Goal: Task Accomplishment & Management: Complete application form

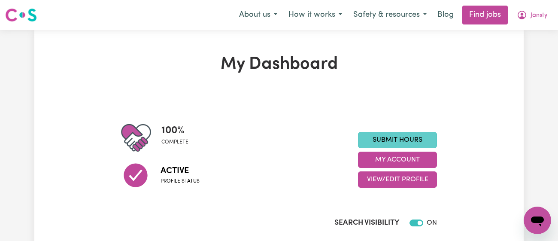
click at [421, 134] on link "Submit Hours" at bounding box center [397, 140] width 79 height 16
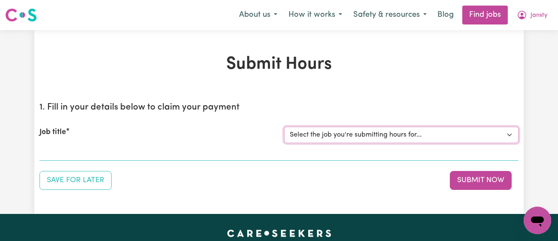
click at [421, 134] on select "Select the job you're submitting hours for... [[PERSON_NAME]] [DEMOGRAPHIC_DATA…" at bounding box center [401, 135] width 235 height 16
click at [440, 66] on h1 "Submit Hours" at bounding box center [279, 64] width 479 height 21
click at [545, 6] on button "Jansty" at bounding box center [533, 15] width 42 height 18
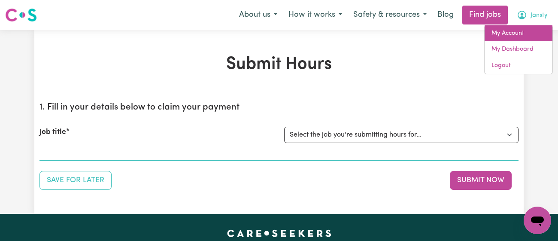
click at [512, 33] on link "My Account" at bounding box center [519, 33] width 68 height 16
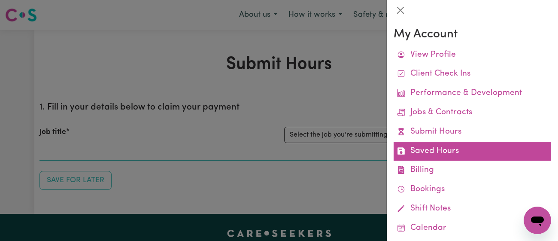
click at [449, 149] on link "Saved Hours" at bounding box center [473, 151] width 158 height 19
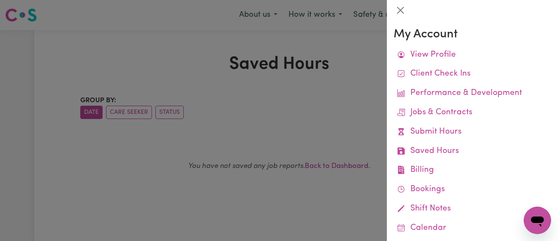
click at [329, 86] on div at bounding box center [279, 120] width 558 height 241
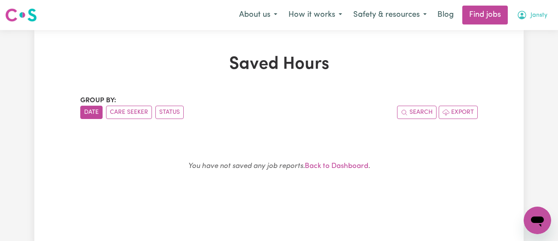
click at [533, 10] on button "Jansty" at bounding box center [533, 15] width 42 height 18
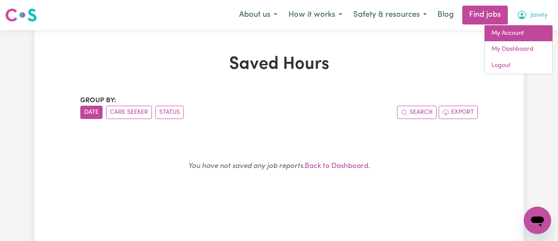
click at [519, 34] on link "My Account" at bounding box center [519, 33] width 68 height 16
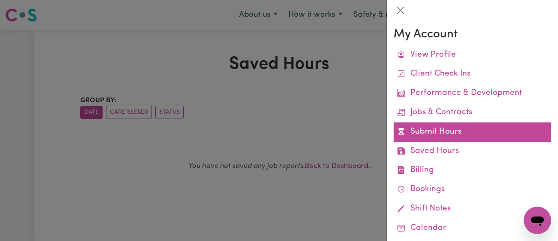
click at [467, 136] on link "Submit Hours" at bounding box center [473, 131] width 158 height 19
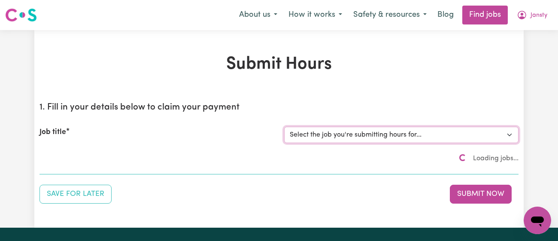
click at [439, 133] on select "Select the job you're submitting hours for... [[PERSON_NAME]] [DEMOGRAPHIC_DATA…" at bounding box center [401, 135] width 235 height 16
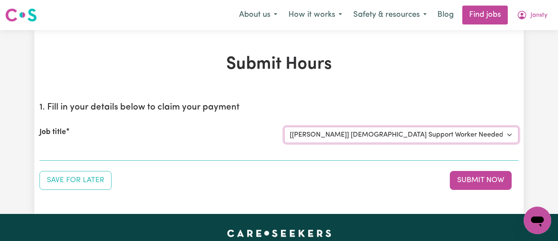
click at [284, 127] on select "Select the job you're submitting hours for... [[PERSON_NAME]] [DEMOGRAPHIC_DATA…" at bounding box center [401, 135] width 235 height 16
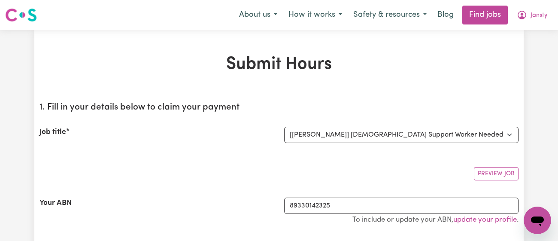
click at [280, 161] on div "Preview Job" at bounding box center [279, 170] width 479 height 20
click at [318, 139] on select "Select the job you're submitting hours for... [[PERSON_NAME]] [DEMOGRAPHIC_DATA…" at bounding box center [401, 135] width 235 height 16
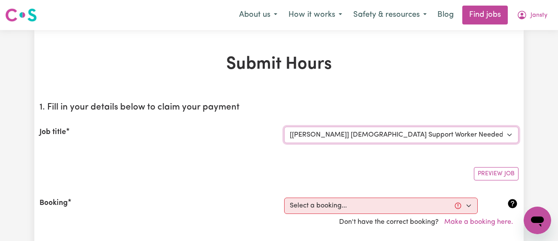
select select "11718"
click at [284, 127] on select "Select the job you're submitting hours for... [[PERSON_NAME]] [DEMOGRAPHIC_DATA…" at bounding box center [401, 135] width 235 height 16
click at [287, 159] on section "1. Fill in your details below to claim your payment Job title Select the job yo…" at bounding box center [279, 199] width 479 height 209
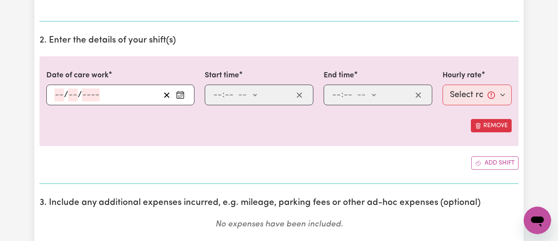
scroll to position [283, 0]
click at [180, 98] on icon "Enter the date of care work" at bounding box center [180, 94] width 9 height 9
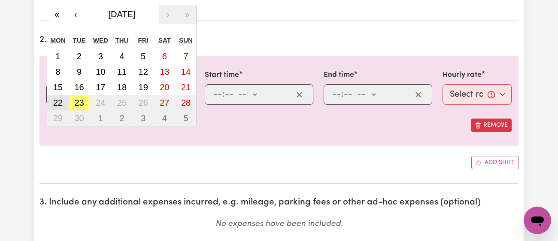
click at [66, 104] on button "22" at bounding box center [57, 102] width 21 height 15
type input "[DATE]"
type input "22"
type input "9"
type input "2025"
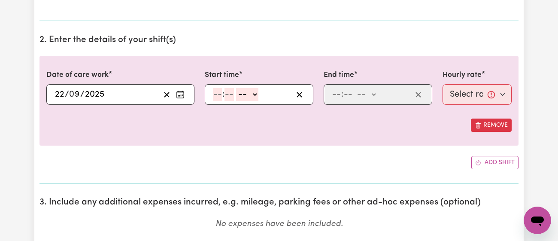
click at [209, 92] on div ": -- am pm" at bounding box center [259, 94] width 109 height 21
click at [215, 94] on input "number" at bounding box center [217, 94] width 9 height 13
type input "11"
type input "00"
click at [244, 94] on select "-- am pm" at bounding box center [247, 94] width 22 height 13
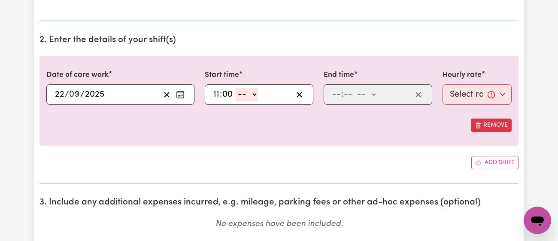
select select "am"
click at [236, 88] on select "-- am pm" at bounding box center [247, 94] width 22 height 13
type input "11:00"
type input "0"
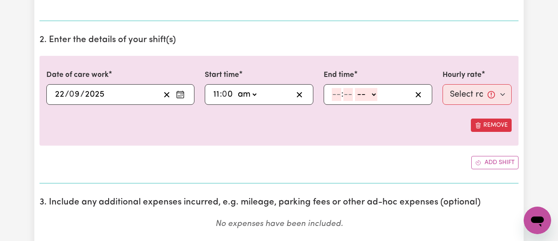
click at [335, 92] on input "number" at bounding box center [336, 94] width 9 height 13
type input "12"
type input "00"
click at [365, 96] on select "-- am pm" at bounding box center [367, 94] width 22 height 13
select select "pm"
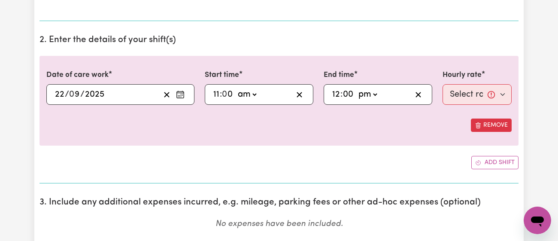
click at [356, 88] on select "-- am pm" at bounding box center [367, 94] width 22 height 13
type input "12:00"
type input "0"
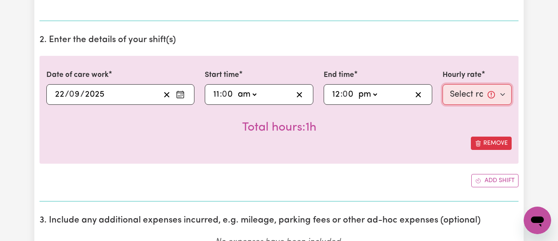
click at [460, 98] on select "Select rate... $43.00 (Weekday) $72.00 (Public Holiday)" at bounding box center [477, 94] width 69 height 21
select select "43-Weekday"
click at [443, 84] on select "Select rate... $43.00 (Weekday) $72.00 (Public Holiday)" at bounding box center [477, 94] width 69 height 21
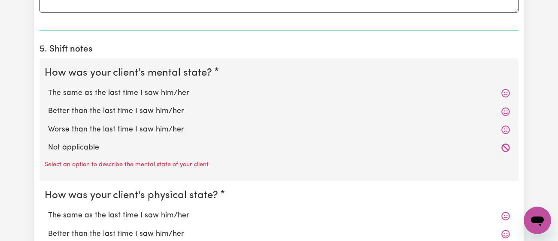
scroll to position [666, 0]
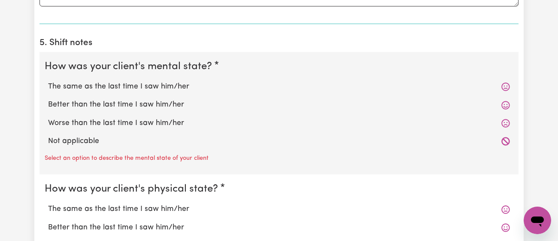
click at [130, 96] on div "Better than the last time I saw him/her" at bounding box center [279, 105] width 469 height 18
click at [128, 102] on label "Better than the last time I saw him/her" at bounding box center [279, 104] width 462 height 11
click at [48, 99] on input "Better than the last time I saw him/her" at bounding box center [48, 99] width 0 height 0
radio input "true"
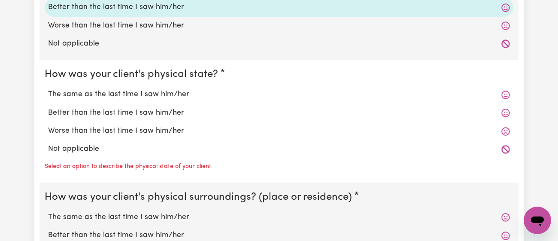
click at [126, 112] on label "Better than the last time I saw him/her" at bounding box center [279, 112] width 462 height 11
click at [48, 107] on input "Better than the last time I saw him/her" at bounding box center [48, 107] width 0 height 0
radio input "true"
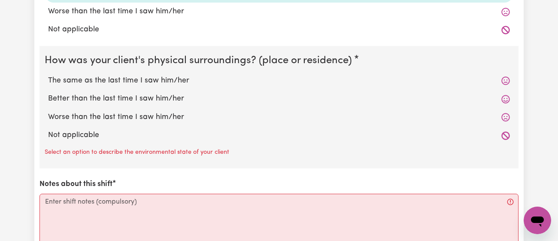
scroll to position [883, 0]
click at [147, 77] on label "The same as the last time I saw him/her" at bounding box center [279, 80] width 462 height 11
click at [48, 75] on input "The same as the last time I saw him/her" at bounding box center [48, 74] width 0 height 0
radio input "true"
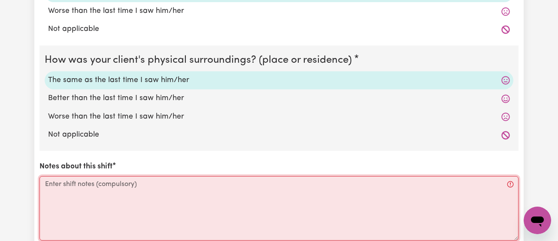
click at [160, 220] on textarea "Notes about this shift" at bounding box center [279, 208] width 479 height 64
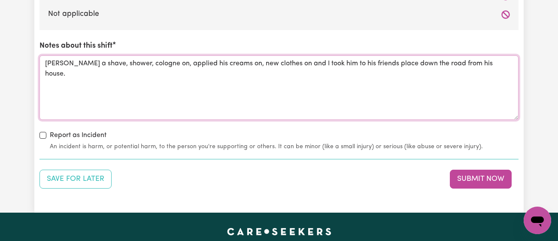
scroll to position [1002, 0]
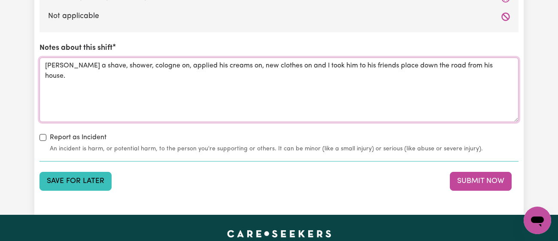
type textarea "[PERSON_NAME] a shave, shower, cologne on, applied his creams on, new clothes o…"
click at [100, 189] on button "Save for Later" at bounding box center [76, 181] width 72 height 19
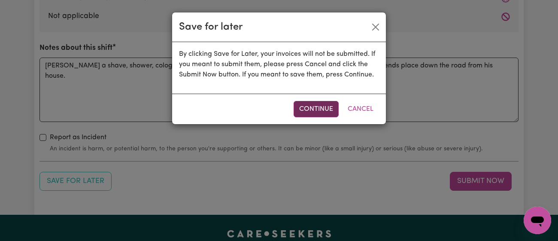
click at [323, 106] on button "Continue" at bounding box center [316, 109] width 45 height 16
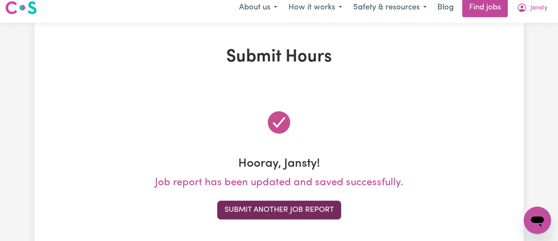
scroll to position [0, 0]
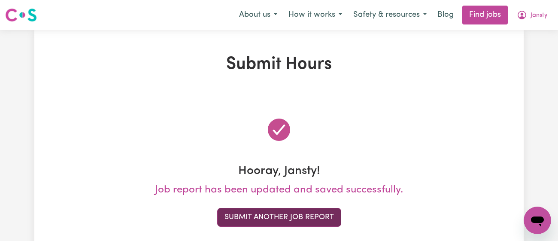
click at [256, 219] on button "Submit Another Job Report" at bounding box center [279, 217] width 124 height 19
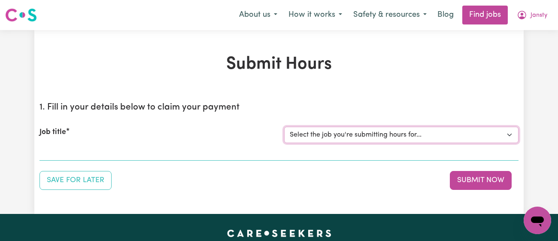
click at [355, 131] on select "Select the job you're submitting hours for... [[PERSON_NAME]] [DEMOGRAPHIC_DATA…" at bounding box center [401, 135] width 235 height 16
select select "11718"
click at [284, 127] on select "Select the job you're submitting hours for... [[PERSON_NAME]] [DEMOGRAPHIC_DATA…" at bounding box center [401, 135] width 235 height 16
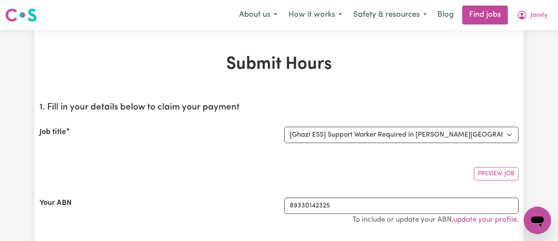
click at [215, 151] on div "Job title Select the job you're submitting hours for... [[PERSON_NAME]] [DEMOGR…" at bounding box center [279, 134] width 479 height 37
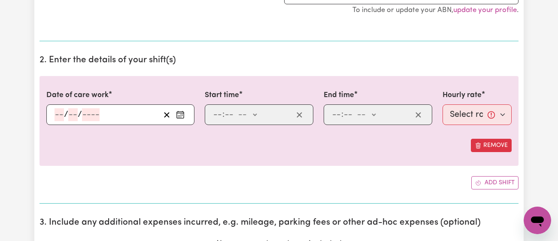
scroll to position [263, 0]
click at [181, 113] on icon "Enter the date of care work" at bounding box center [180, 113] width 7 height 0
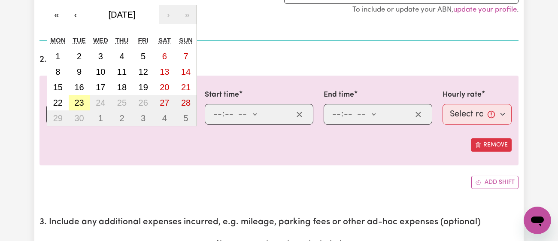
click at [87, 103] on button "23" at bounding box center [79, 102] width 21 height 15
type input "[DATE]"
type input "23"
type input "9"
type input "2025"
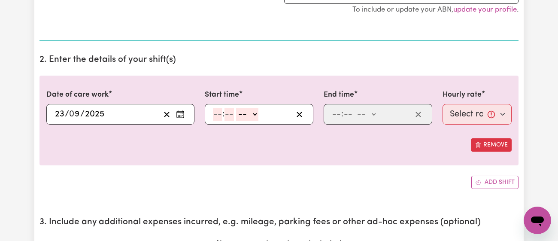
click at [219, 115] on input "number" at bounding box center [217, 114] width 9 height 13
type input "11"
type input "00"
click at [252, 110] on select "-- am pm" at bounding box center [247, 114] width 22 height 13
select select "am"
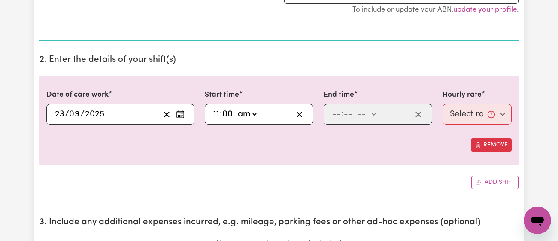
click at [236, 108] on select "-- am pm" at bounding box center [247, 114] width 22 height 13
type input "11:00"
type input "0"
click at [335, 113] on input "number" at bounding box center [336, 114] width 9 height 13
click at [332, 113] on input "2" at bounding box center [335, 114] width 6 height 13
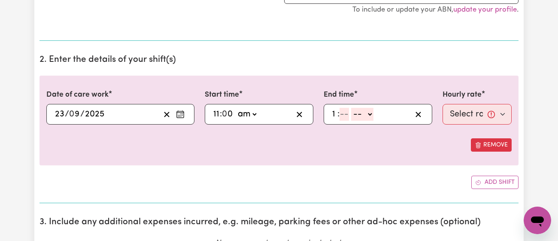
type input "1"
click at [345, 113] on input "number" at bounding box center [344, 114] width 9 height 13
type input "30"
click at [373, 111] on select "-- am pm" at bounding box center [364, 114] width 22 height 13
select select "pm"
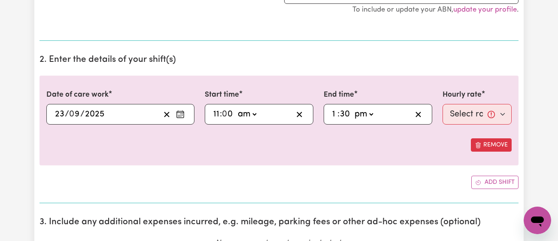
click at [353, 108] on select "-- am pm" at bounding box center [364, 114] width 22 height 13
type input "13:30"
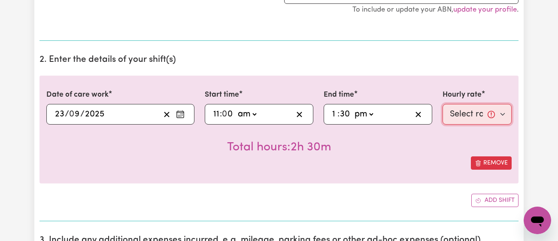
click at [473, 108] on select "Select rate... $43.00 (Weekday) $72.00 (Public Holiday)" at bounding box center [477, 114] width 69 height 21
select select "43-Weekday"
click at [443, 104] on select "Select rate... $43.00 (Weekday) $72.00 (Public Holiday)" at bounding box center [477, 114] width 69 height 21
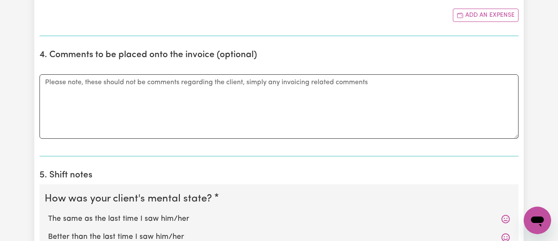
scroll to position [673, 0]
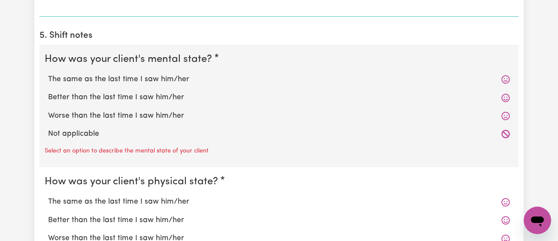
click at [135, 78] on label "The same as the last time I saw him/her" at bounding box center [279, 79] width 462 height 11
click at [48, 74] on input "The same as the last time I saw him/her" at bounding box center [48, 73] width 0 height 0
radio input "true"
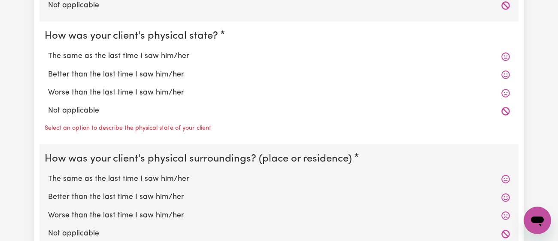
scroll to position [801, 0]
click at [156, 54] on label "The same as the last time I saw him/her" at bounding box center [279, 56] width 462 height 11
click at [48, 51] on input "The same as the last time I saw him/her" at bounding box center [48, 51] width 0 height 0
radio input "true"
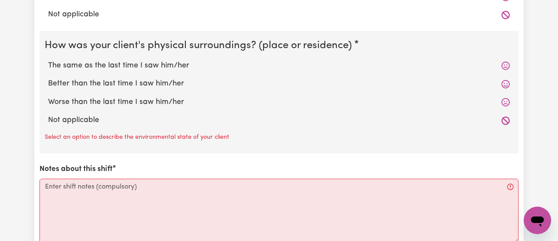
click at [155, 61] on label "The same as the last time I saw him/her" at bounding box center [279, 65] width 462 height 11
click at [48, 60] on input "The same as the last time I saw him/her" at bounding box center [48, 60] width 0 height 0
radio input "true"
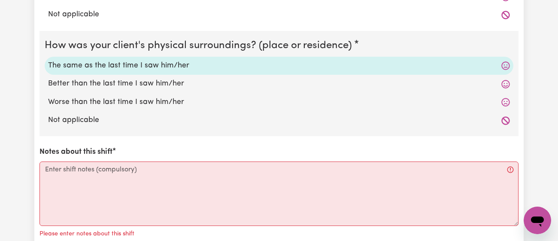
scroll to position [1009, 0]
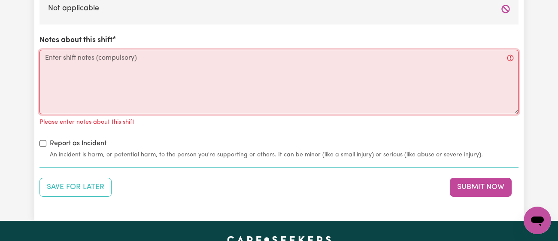
click at [155, 61] on textarea "Notes about this shift" at bounding box center [279, 82] width 479 height 64
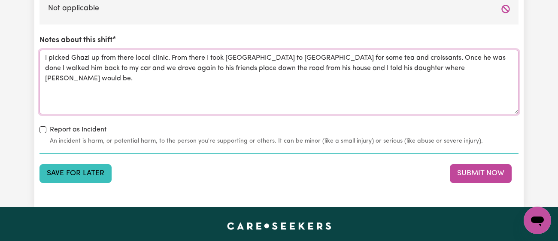
type textarea "I picked Ghazi up from there local clinic. From there I took [GEOGRAPHIC_DATA] …"
click at [81, 169] on button "Save for Later" at bounding box center [76, 173] width 72 height 19
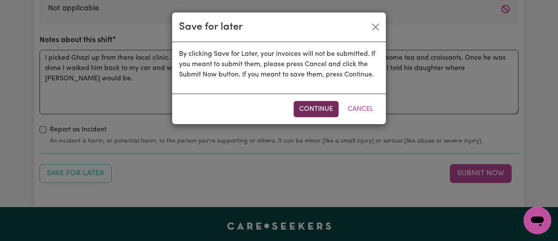
click at [315, 112] on button "Continue" at bounding box center [316, 109] width 45 height 16
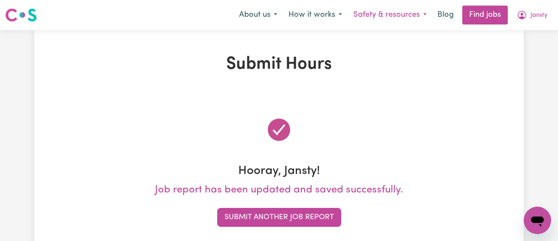
scroll to position [0, 0]
